Goal: Find specific fact: Find specific fact

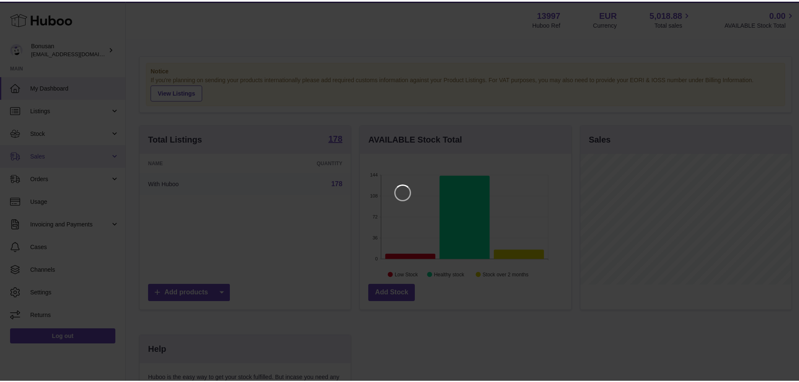
scroll to position [131, 212]
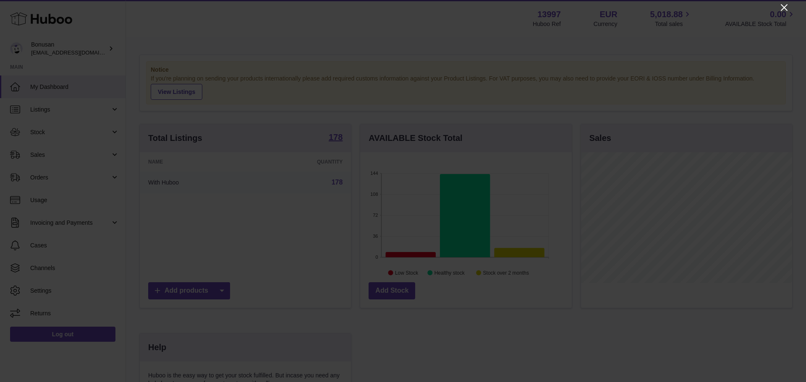
click at [782, 5] on icon "Close" at bounding box center [784, 7] width 7 height 7
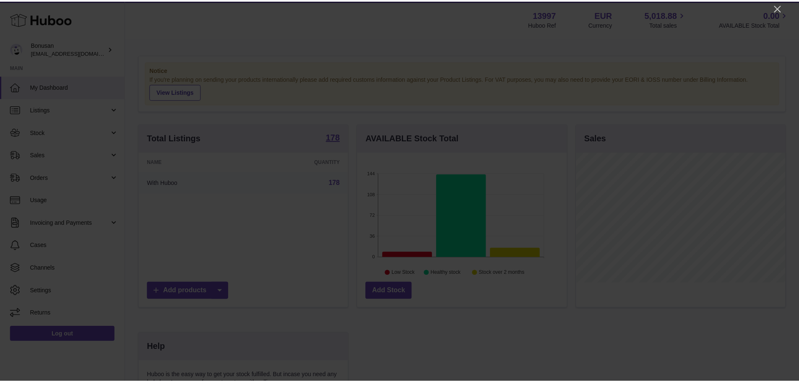
scroll to position [419553, 419475]
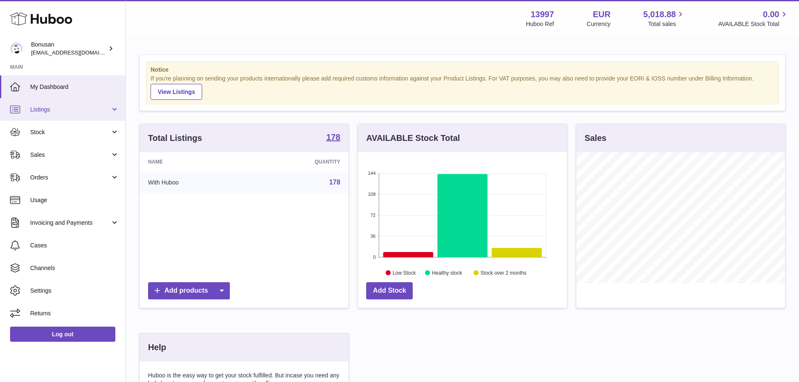
click at [97, 112] on span "Listings" at bounding box center [70, 110] width 80 height 8
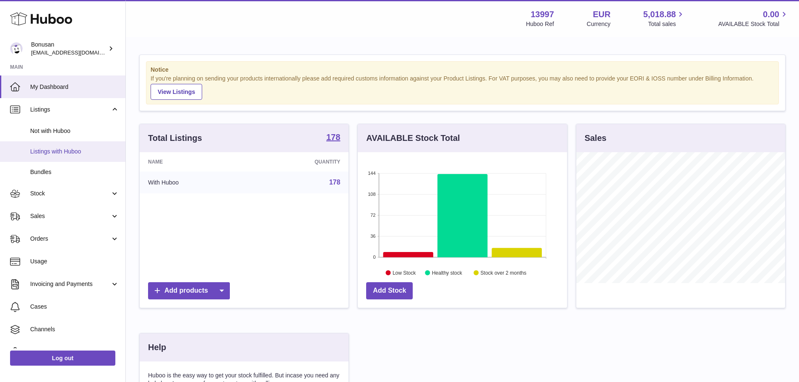
click at [83, 148] on span "Listings with Huboo" at bounding box center [74, 152] width 89 height 8
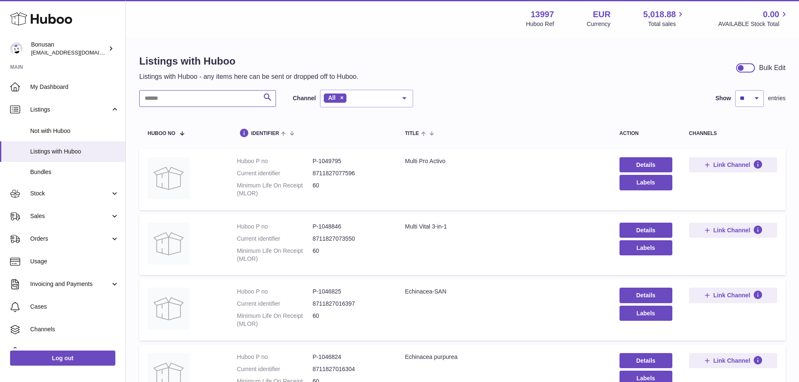
click at [191, 96] on input "text" at bounding box center [207, 98] width 137 height 17
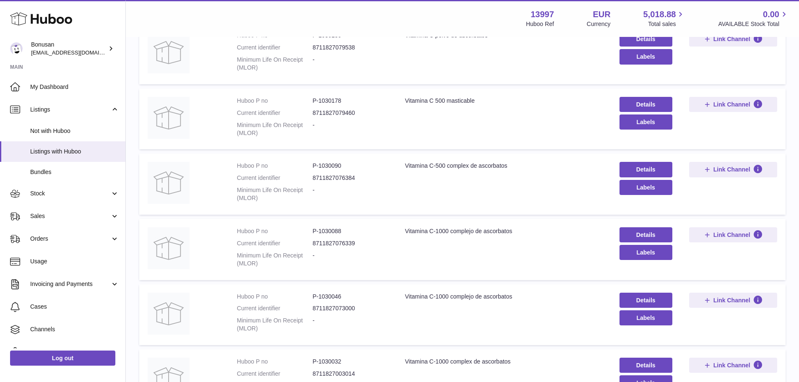
scroll to position [210, 0]
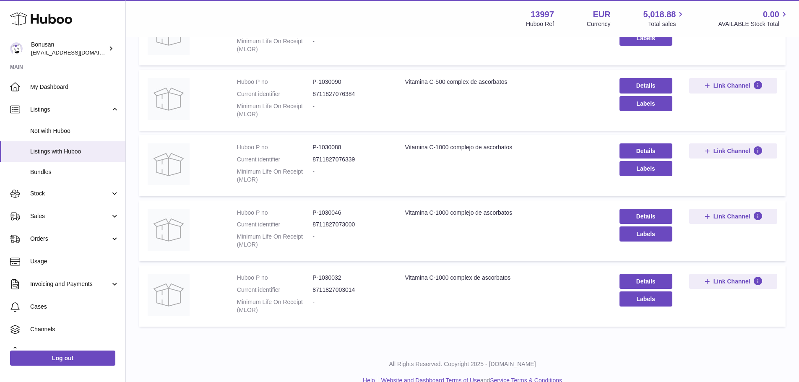
type input "**********"
click at [331, 149] on dd "P-1030088" at bounding box center [351, 148] width 76 height 8
copy dd "1030088"
click at [324, 213] on dd "P-1030046" at bounding box center [351, 213] width 76 height 8
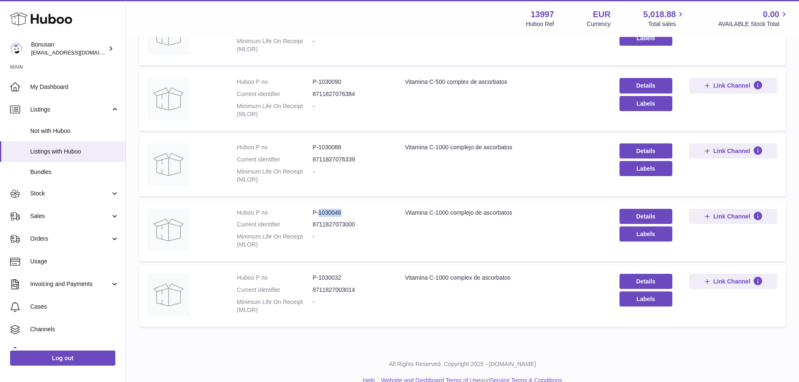
click at [324, 213] on dd "P-1030046" at bounding box center [351, 213] width 76 height 8
copy dd "1030046"
